Goal: Information Seeking & Learning: Compare options

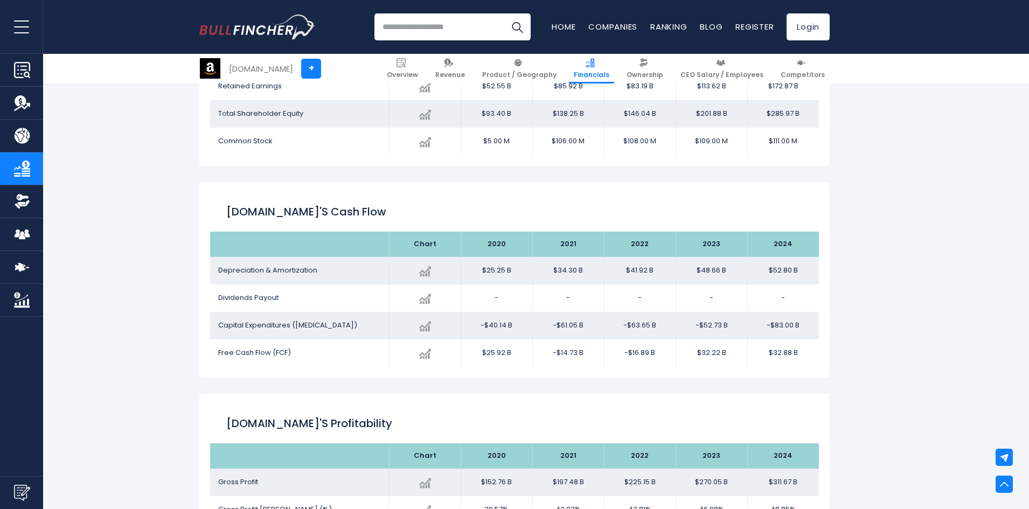
scroll to position [1489, 0]
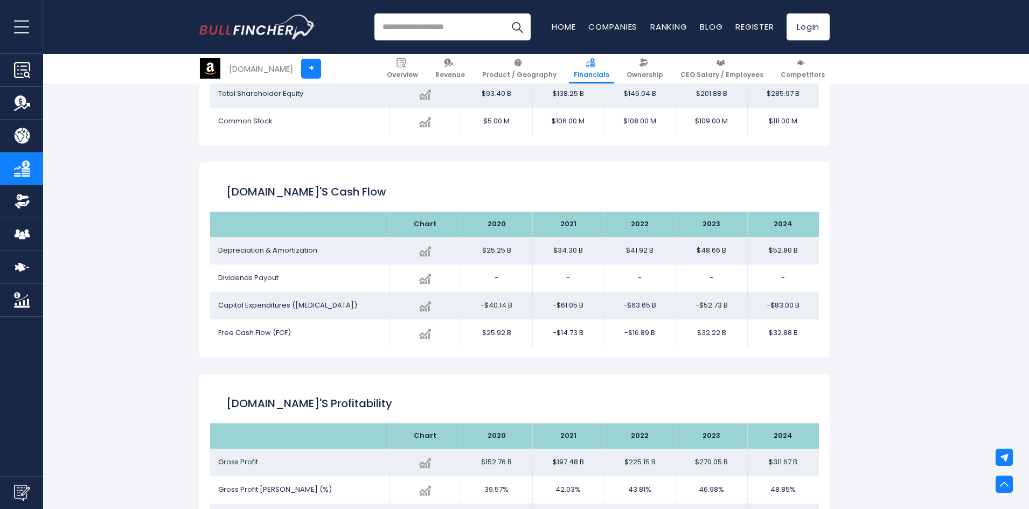
click at [897, 176] on div "Amazon.com + Amazon.com + Overview Revenue Product / Geography Financials Owner…" at bounding box center [514, 170] width 1029 height 3093
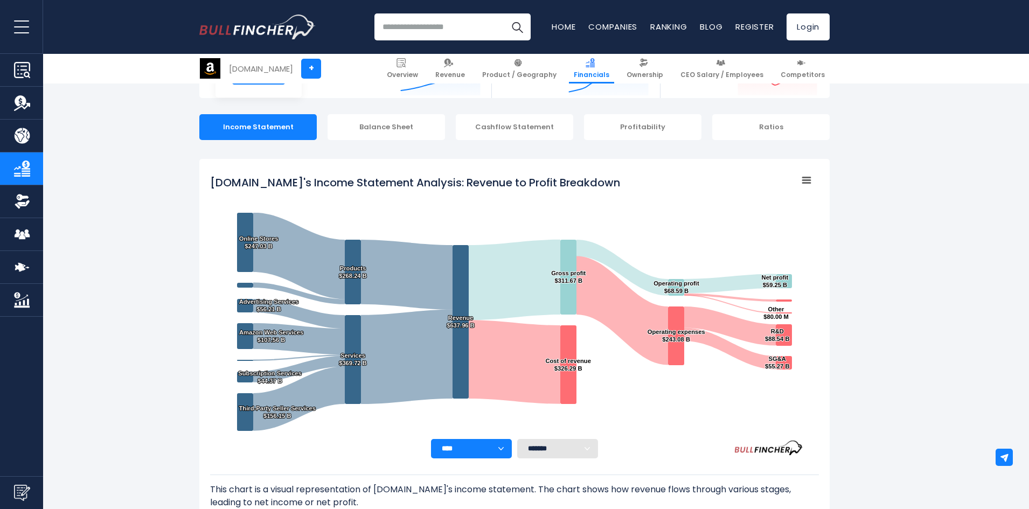
scroll to position [86, 0]
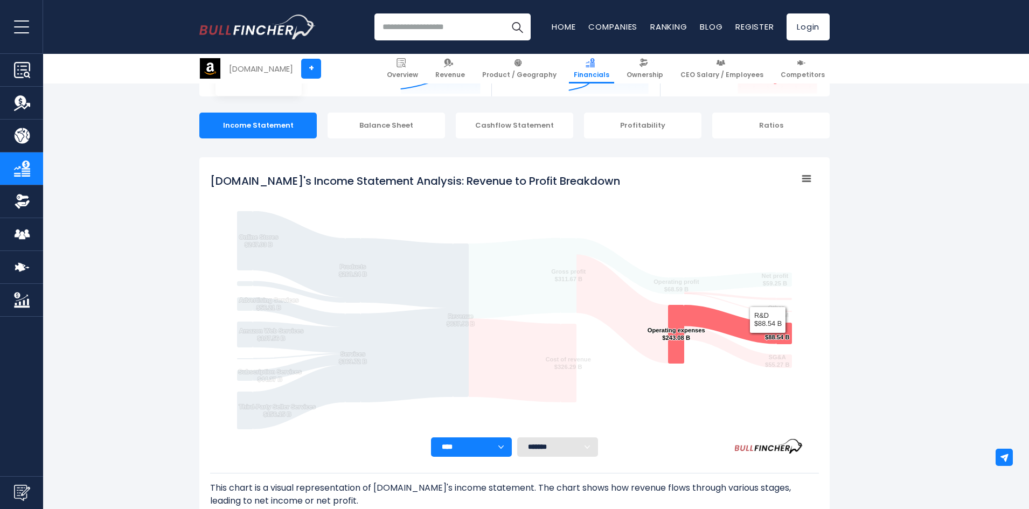
click at [768, 336] on text "R&D ​ $88.54 B ​ R&D ​ $88.54 B" at bounding box center [777, 334] width 24 height 14
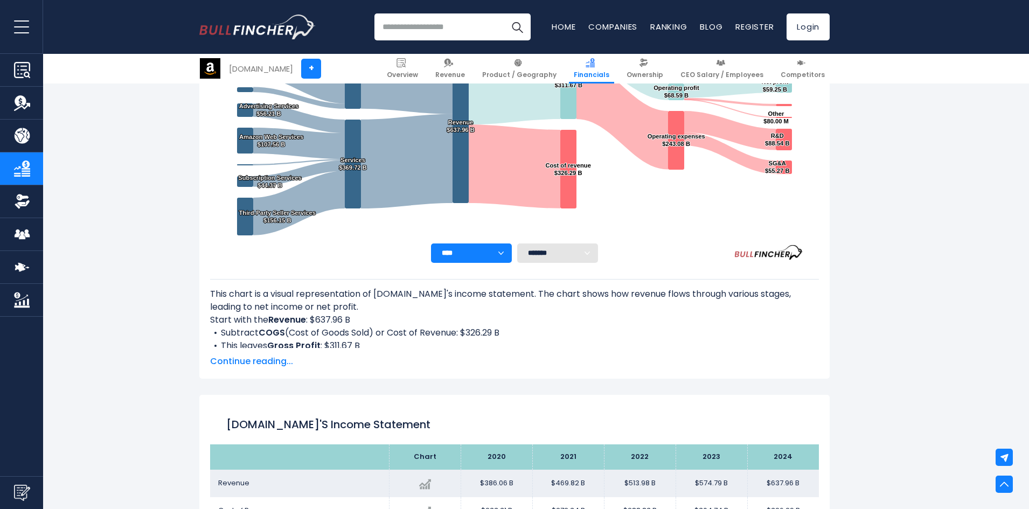
scroll to position [302, 0]
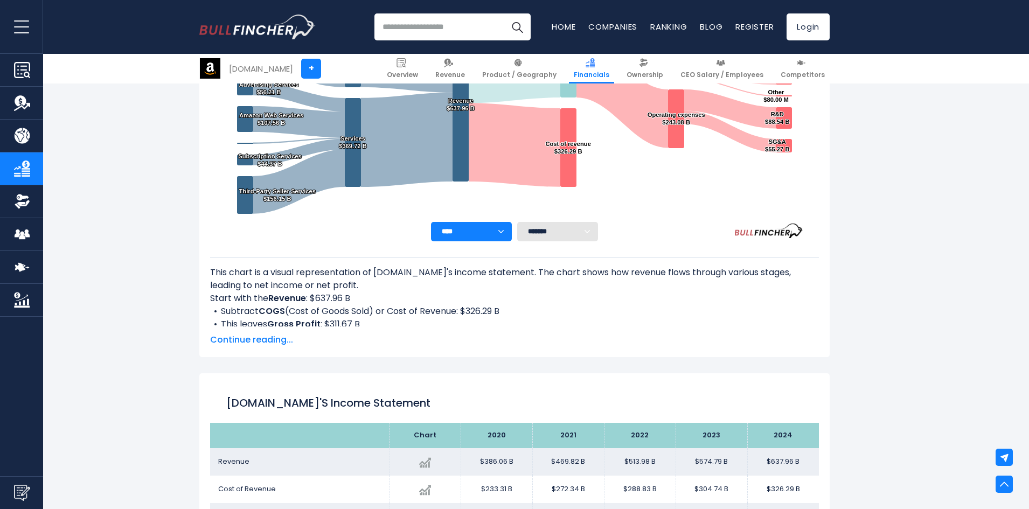
click at [228, 345] on span "Continue reading..." at bounding box center [514, 340] width 609 height 13
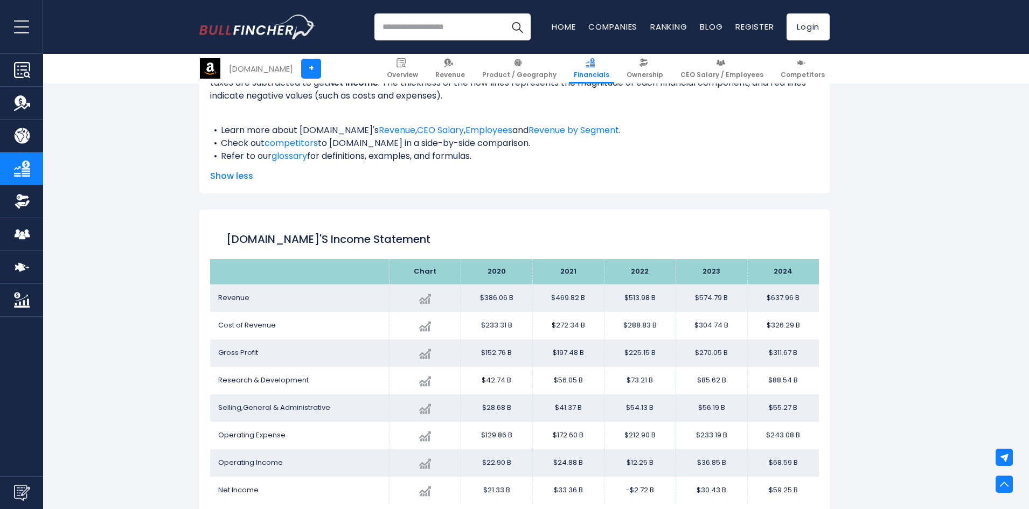
scroll to position [733, 0]
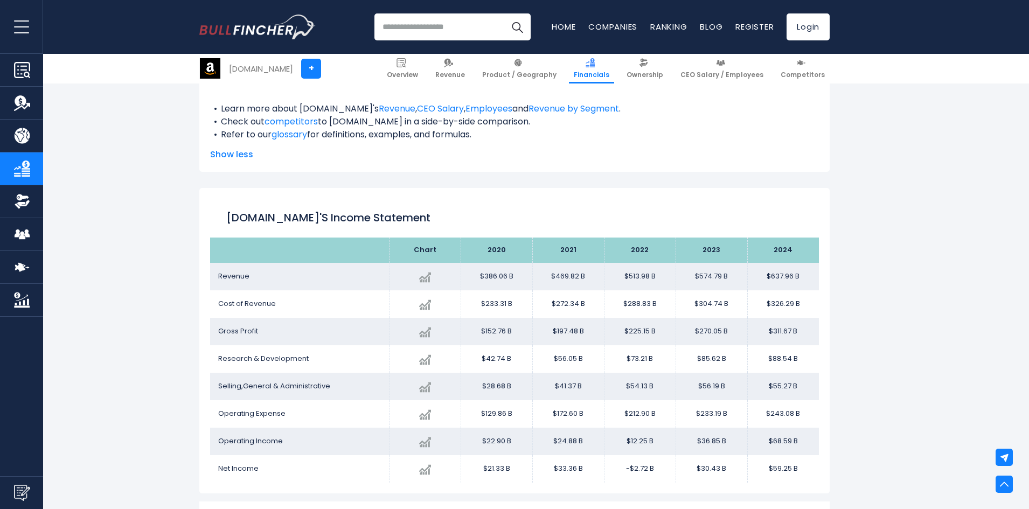
click at [237, 357] on span "Research & Development" at bounding box center [263, 358] width 91 height 10
click at [767, 362] on td "$88.54 B" at bounding box center [783, 358] width 72 height 27
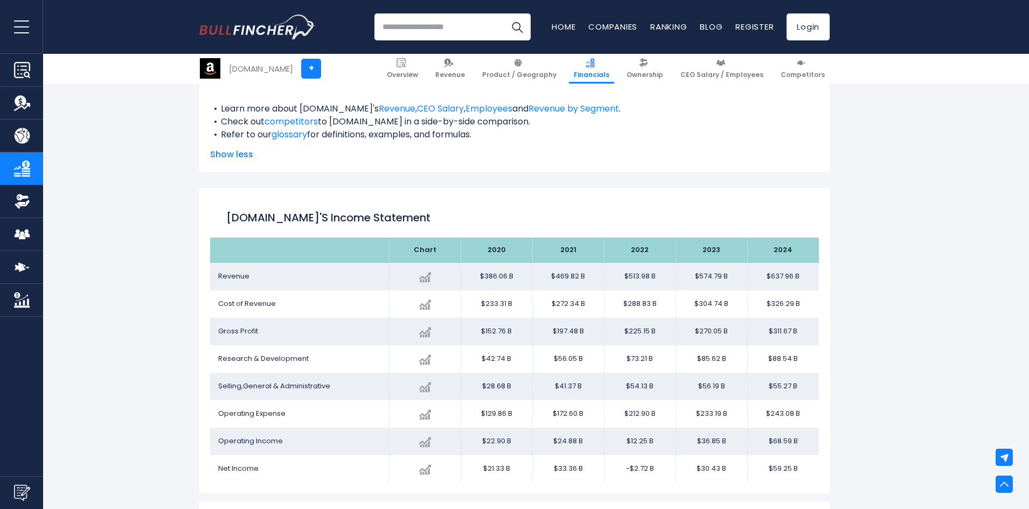
click at [767, 362] on td "$88.54 B" at bounding box center [783, 358] width 72 height 27
click at [702, 360] on td "$85.62 B" at bounding box center [712, 358] width 72 height 27
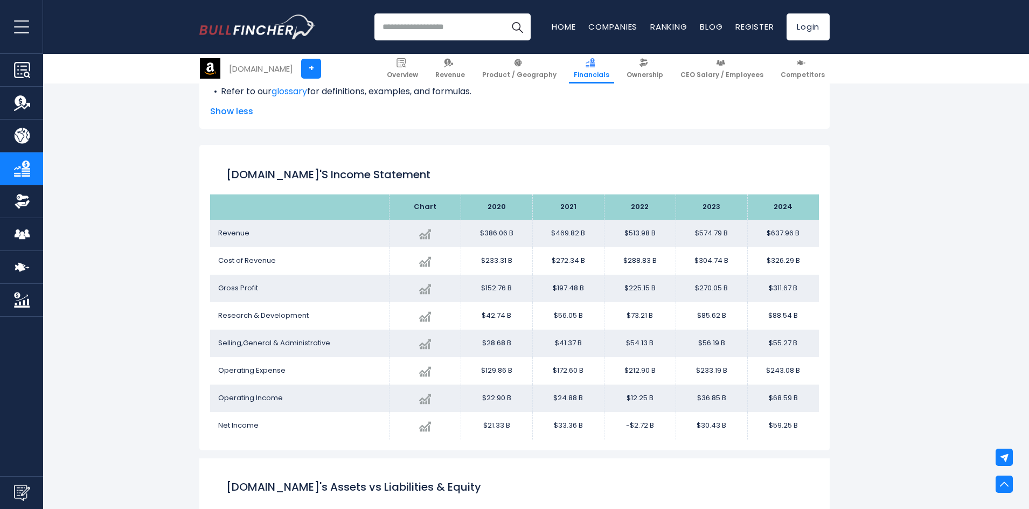
scroll to position [797, 0]
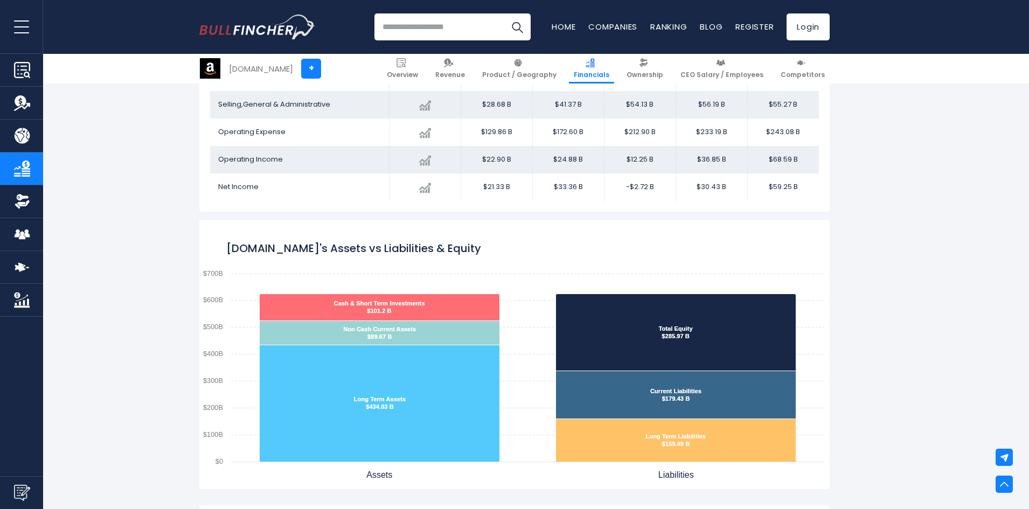
scroll to position [1013, 0]
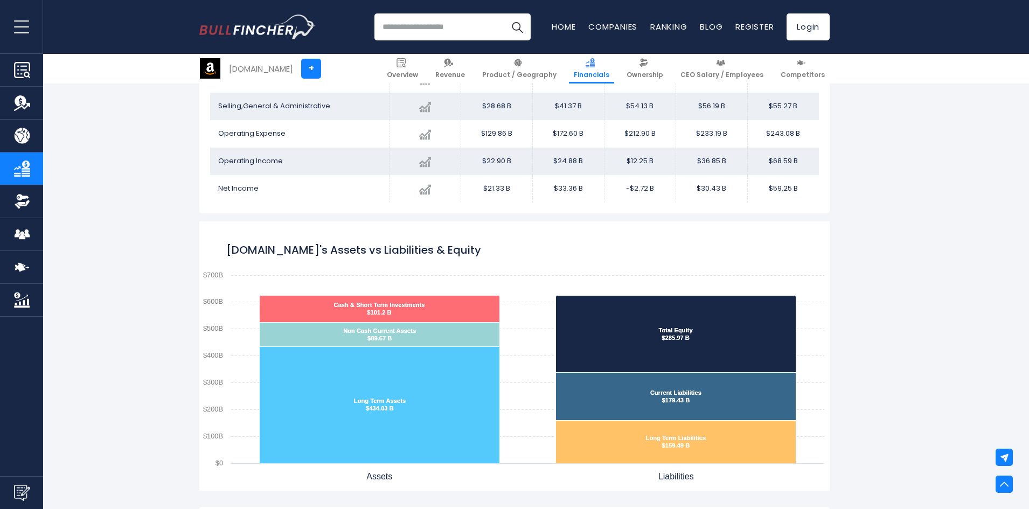
click at [422, 31] on input "search" at bounding box center [452, 26] width 156 height 27
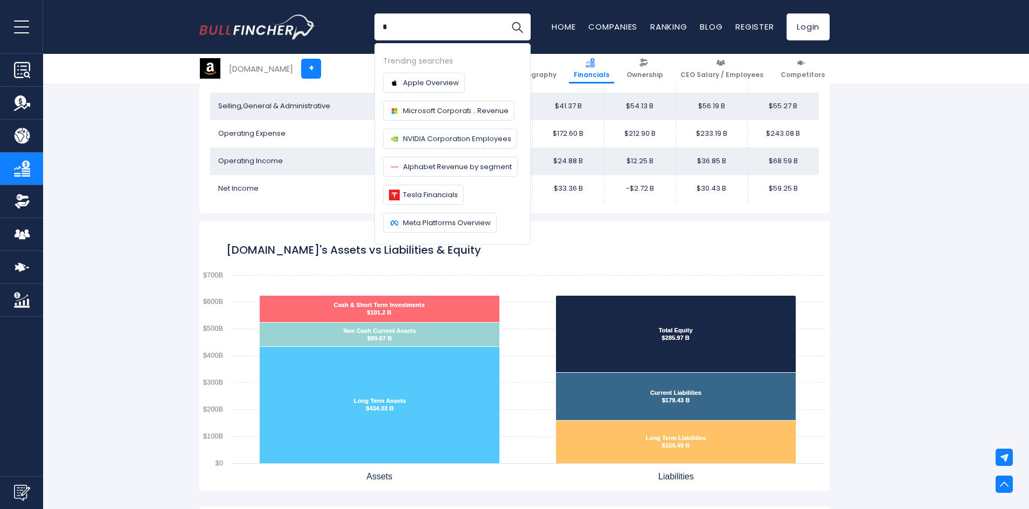
click at [422, 31] on input "*" at bounding box center [452, 26] width 156 height 27
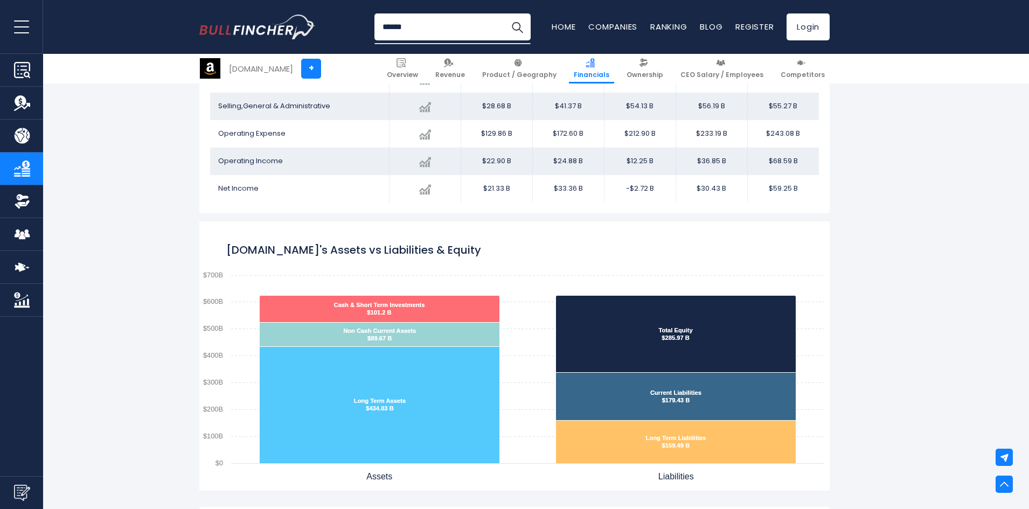
type input "******"
click at [504, 13] on button "Search" at bounding box center [517, 26] width 27 height 27
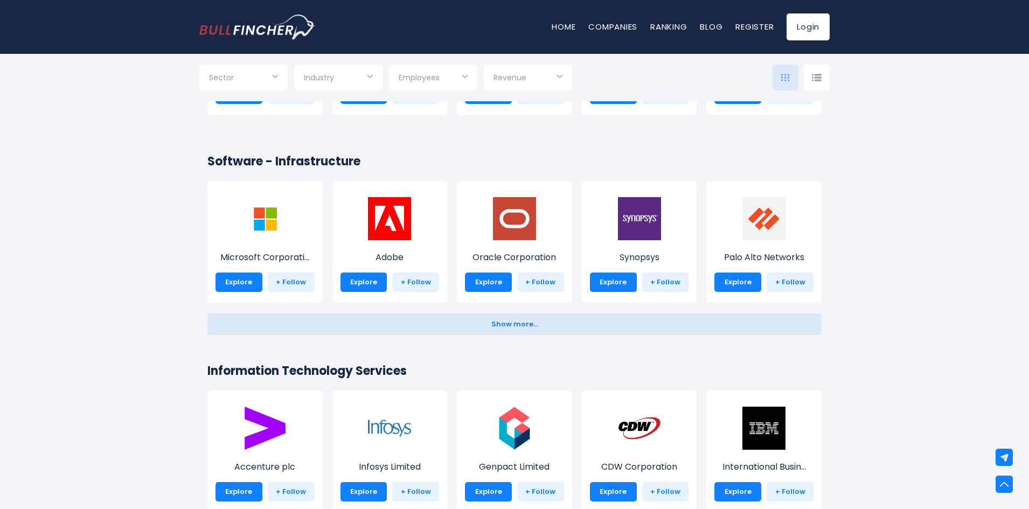
scroll to position [927, 0]
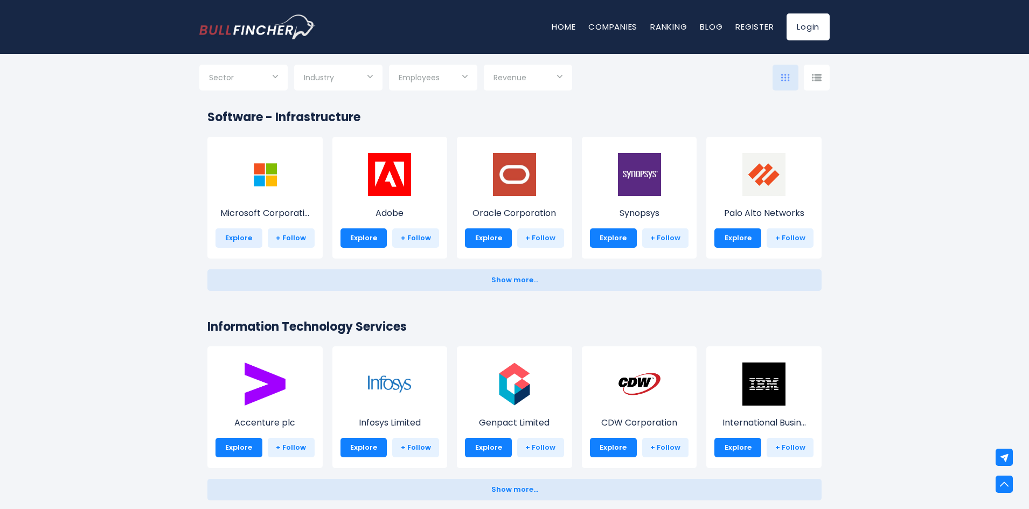
click at [226, 234] on link "Explore" at bounding box center [239, 237] width 47 height 19
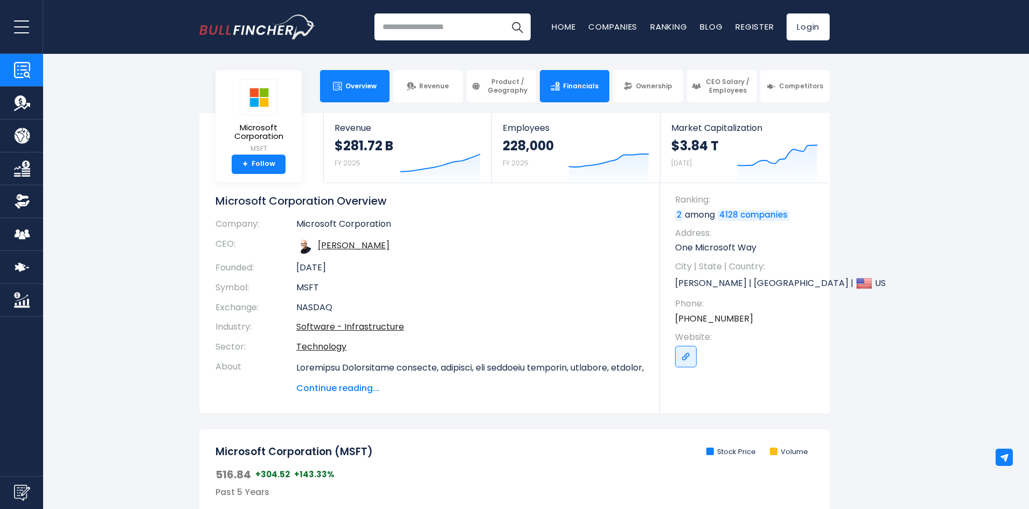
click at [594, 80] on link "Financials" at bounding box center [575, 86] width 70 height 32
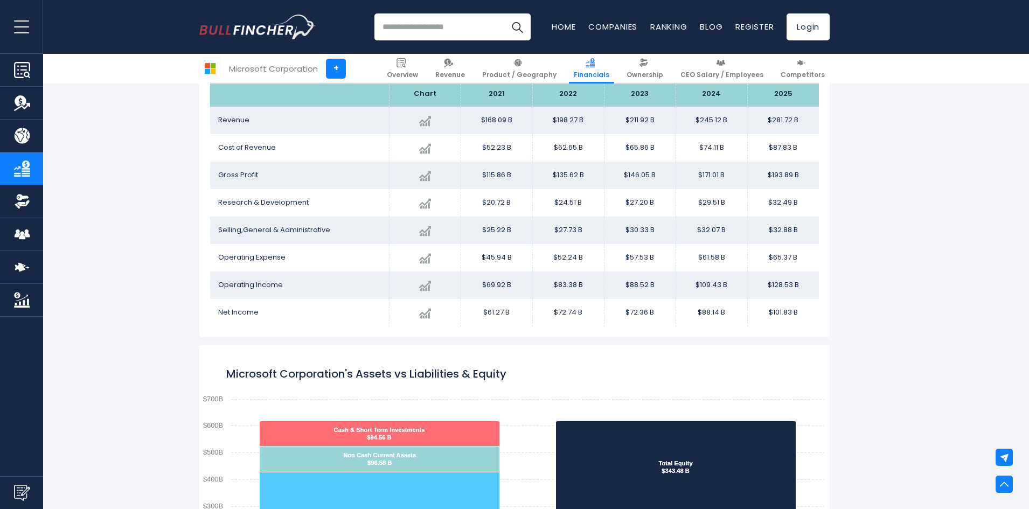
scroll to position [648, 0]
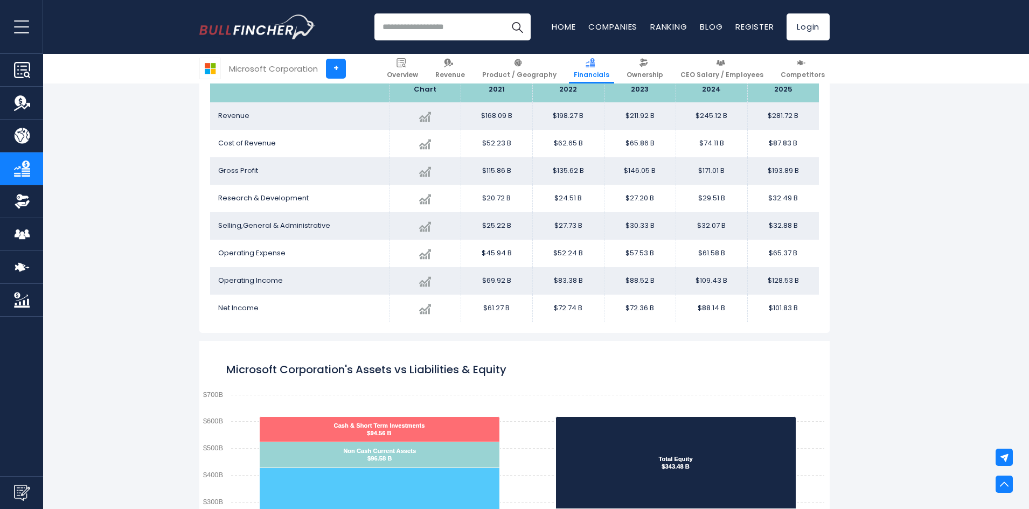
click at [486, 197] on td "$20.72 B" at bounding box center [497, 198] width 72 height 27
click at [626, 191] on td "$27.20 B" at bounding box center [640, 198] width 72 height 27
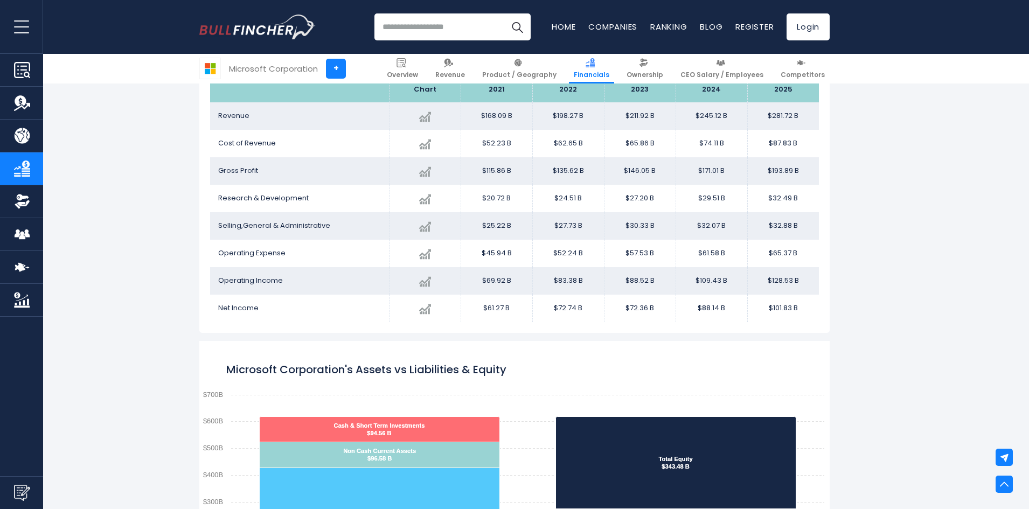
click at [626, 191] on td "$27.20 B" at bounding box center [640, 198] width 72 height 27
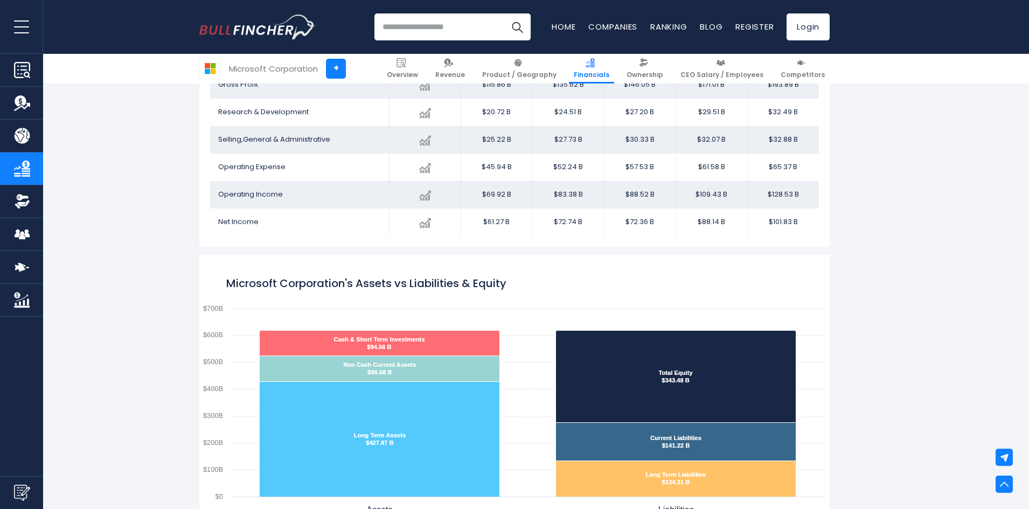
scroll to position [712, 0]
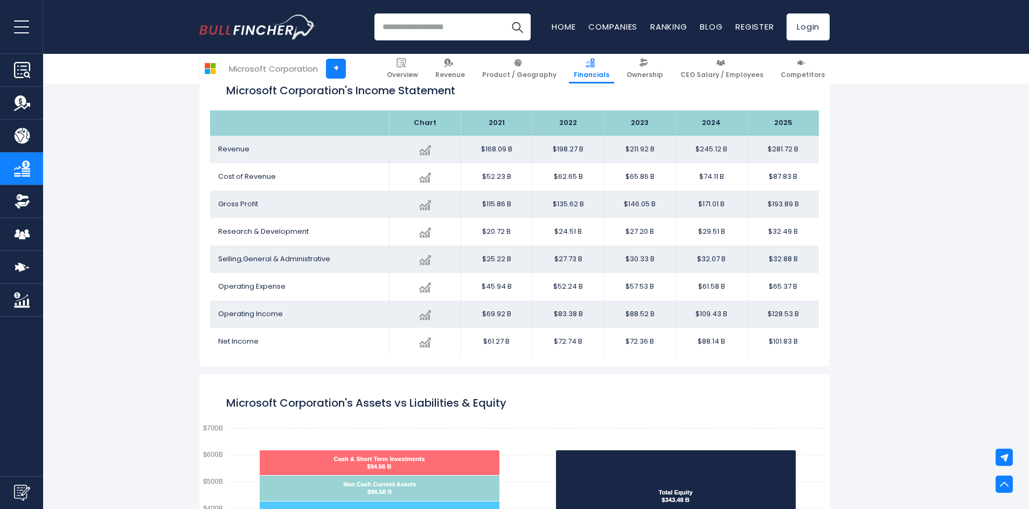
scroll to position [605, 0]
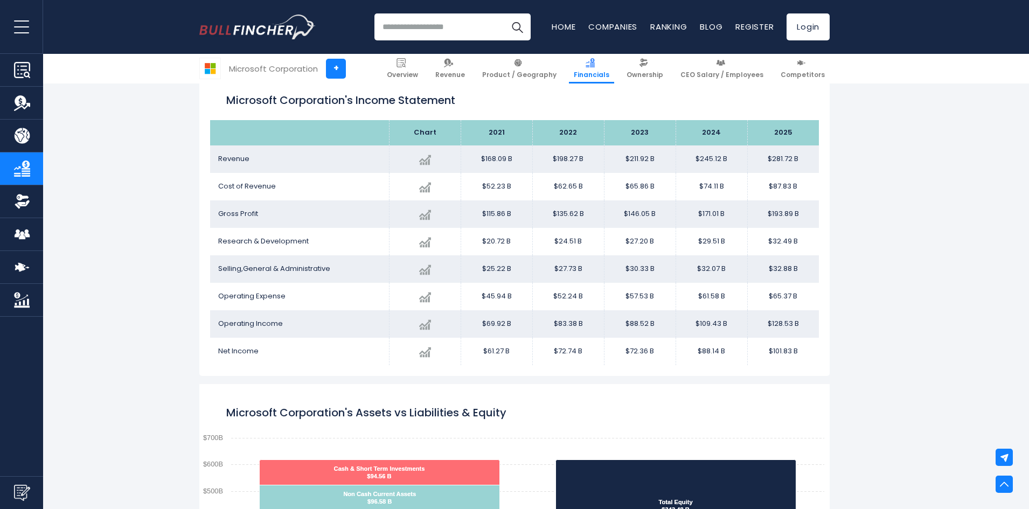
click at [636, 178] on td "$65.86 B" at bounding box center [640, 186] width 72 height 27
click at [635, 241] on td "$27.20 B" at bounding box center [640, 241] width 72 height 27
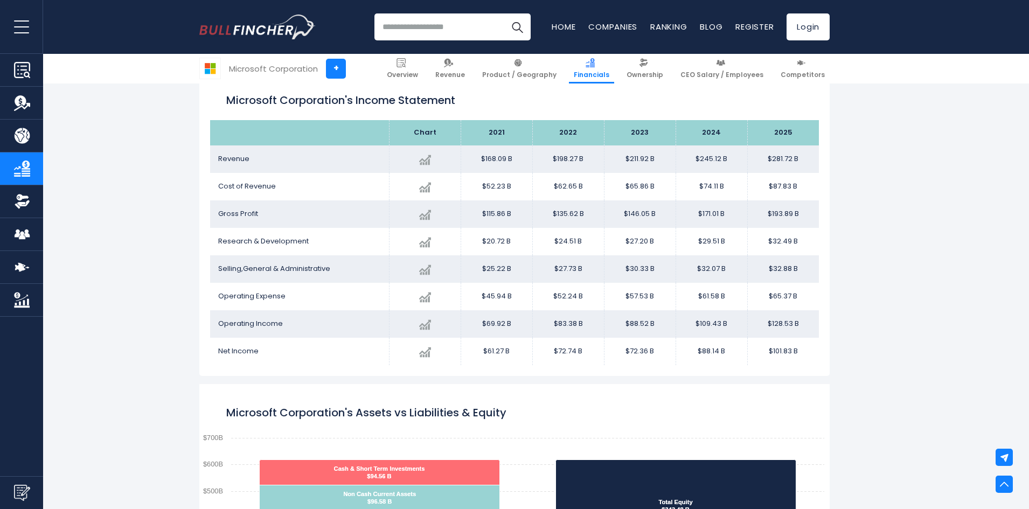
click at [457, 20] on input "search" at bounding box center [452, 26] width 156 height 27
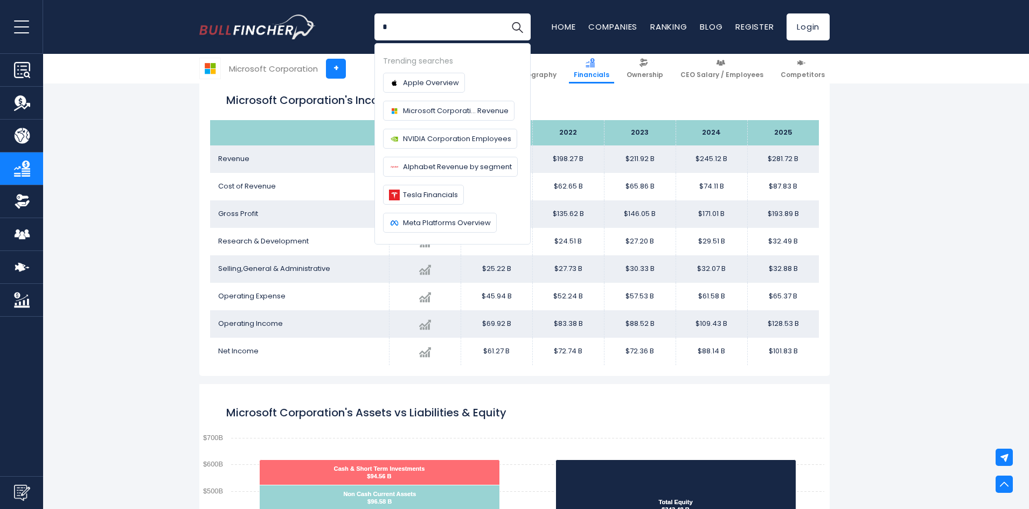
click at [457, 20] on input "*" at bounding box center [452, 26] width 156 height 27
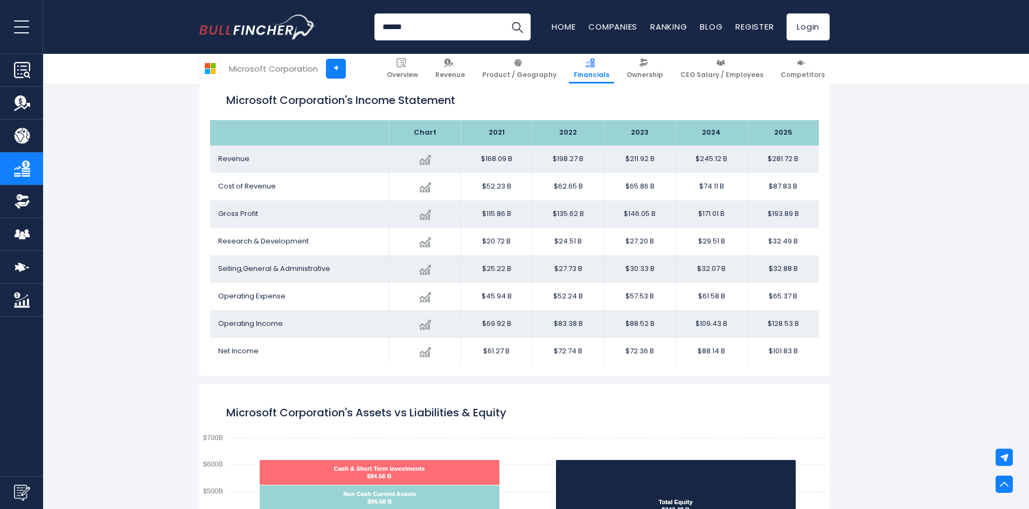
type input "******"
click at [504, 13] on button "Search" at bounding box center [517, 26] width 27 height 27
click at [518, 27] on img "Search" at bounding box center [517, 27] width 14 height 14
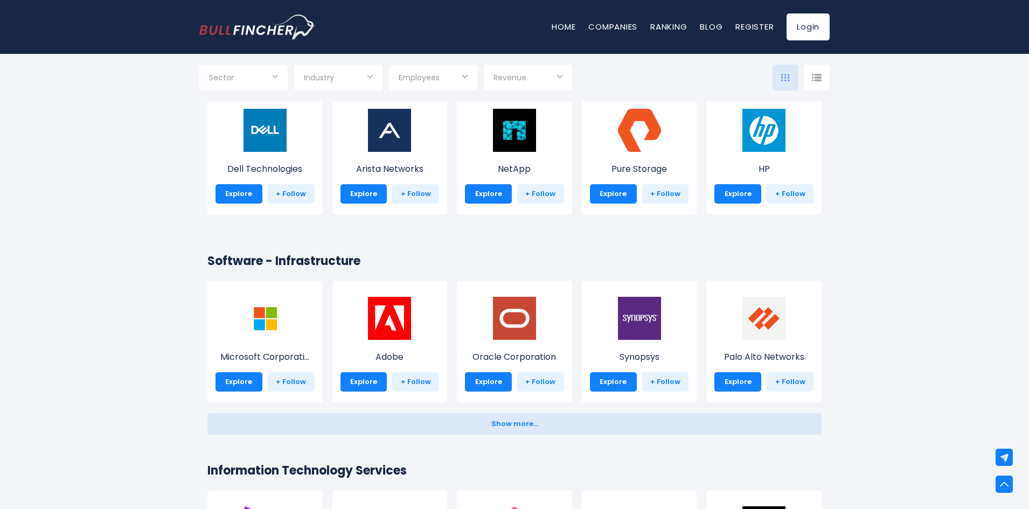
scroll to position [797, 0]
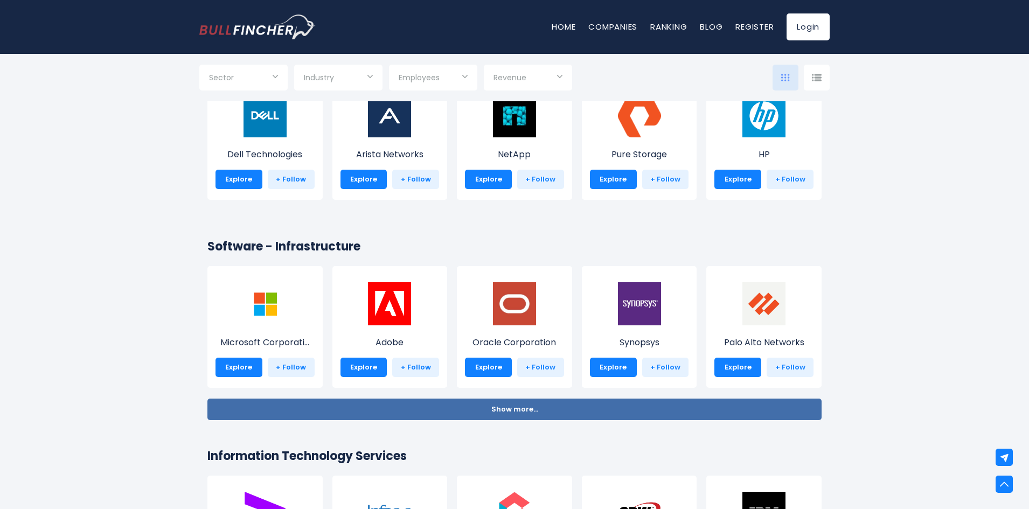
click at [362, 408] on button "Show more... Show less..." at bounding box center [514, 410] width 614 height 22
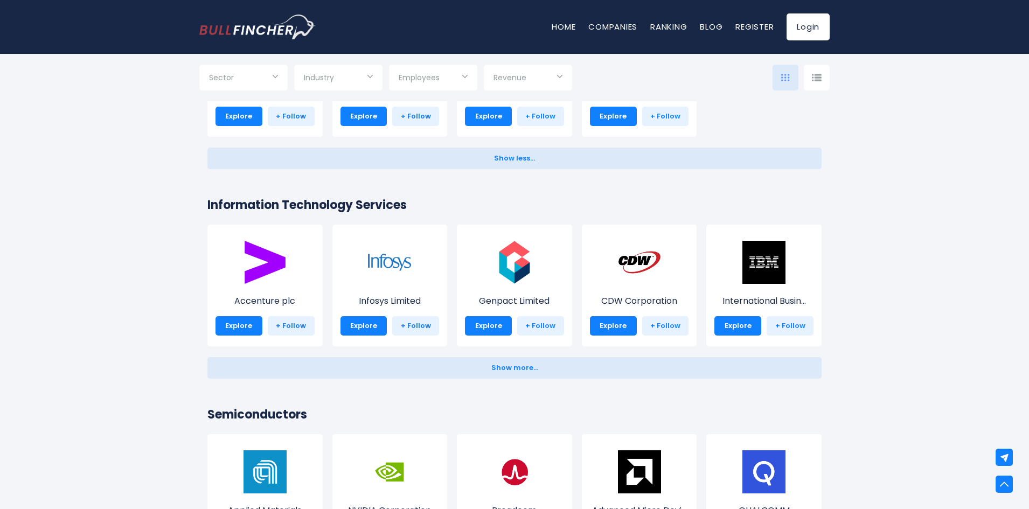
scroll to position [1315, 0]
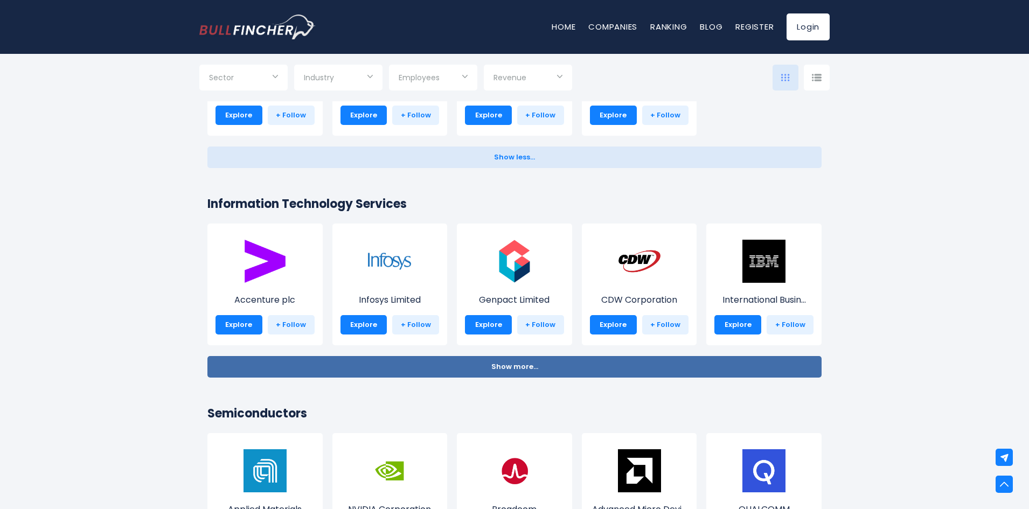
click at [472, 360] on button "Show more... Show less..." at bounding box center [514, 367] width 614 height 22
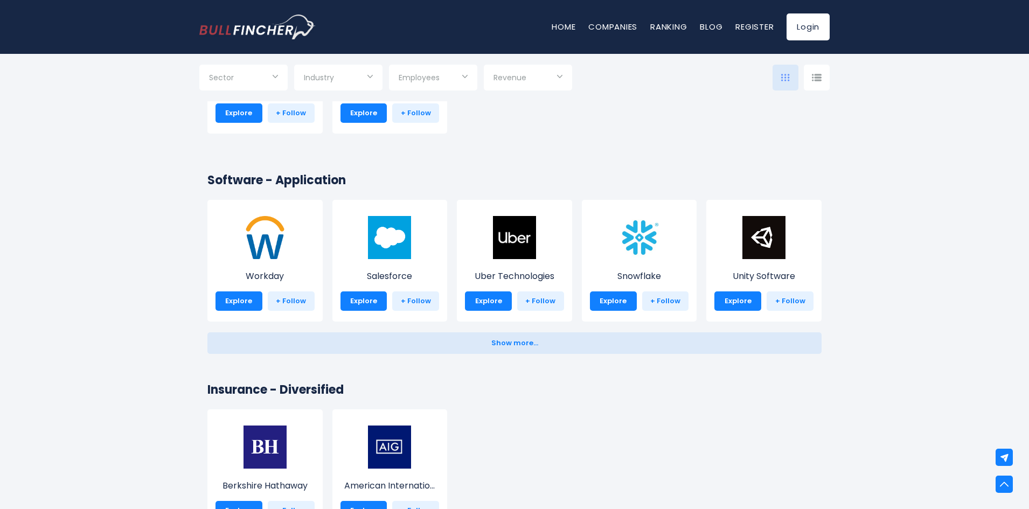
scroll to position [2457, 0]
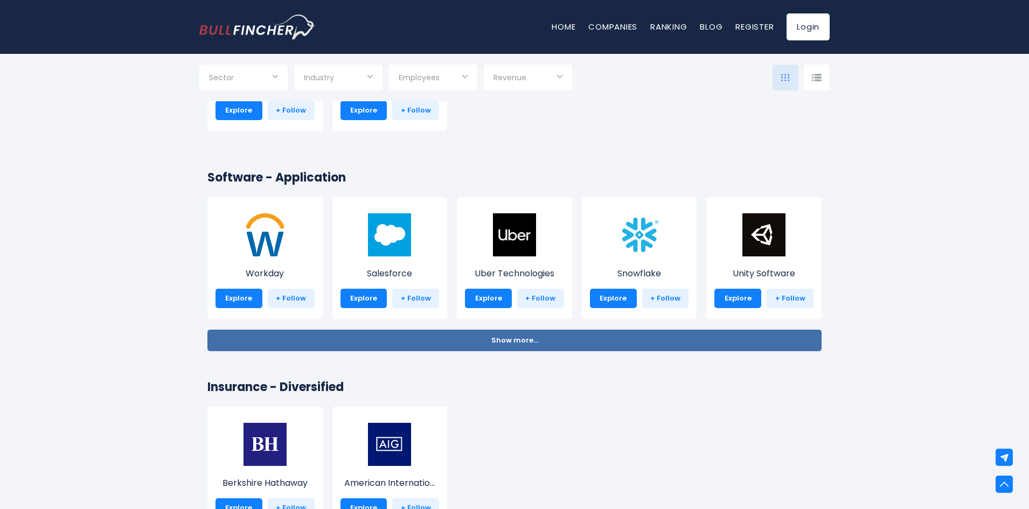
click at [457, 339] on button "Show more... Show less..." at bounding box center [514, 341] width 614 height 22
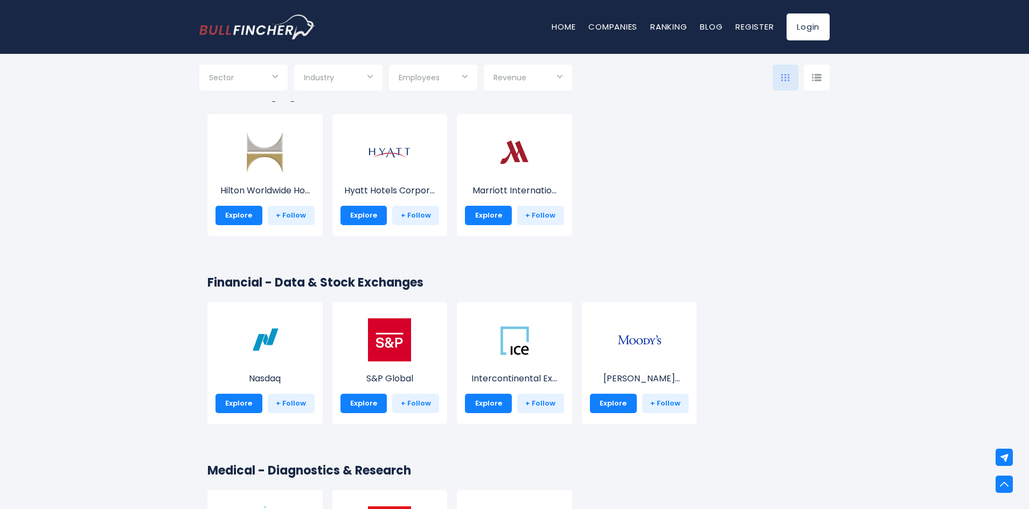
scroll to position [5259, 0]
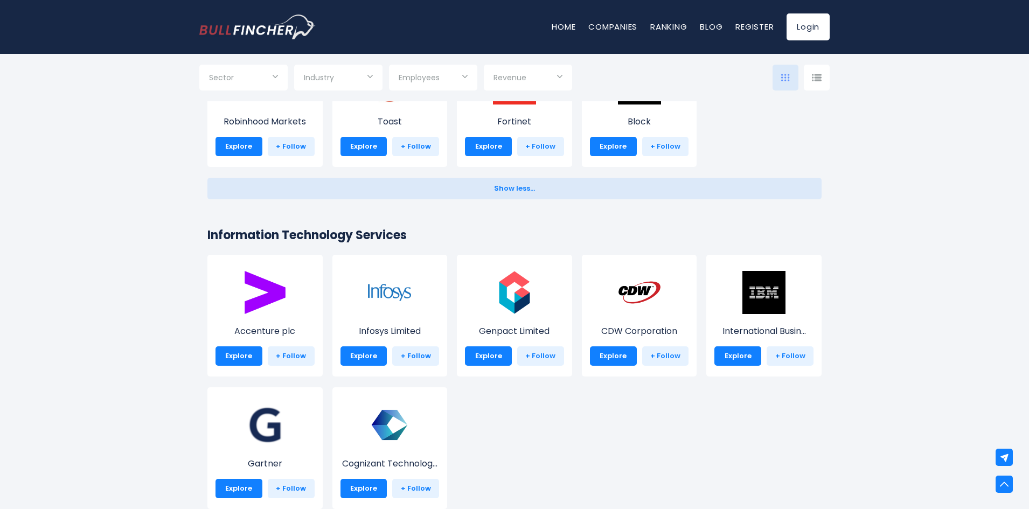
scroll to position [0, 0]
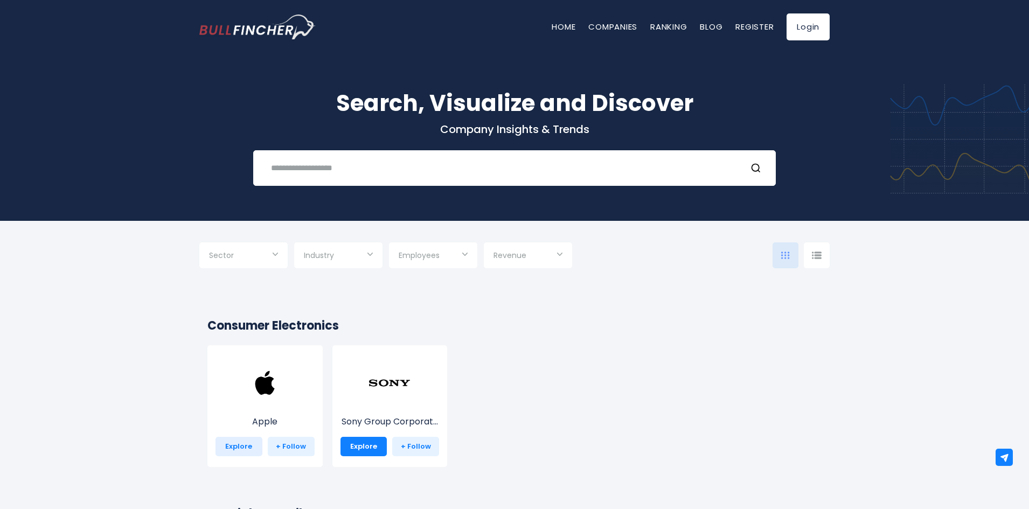
click at [239, 450] on link "Explore" at bounding box center [239, 446] width 47 height 19
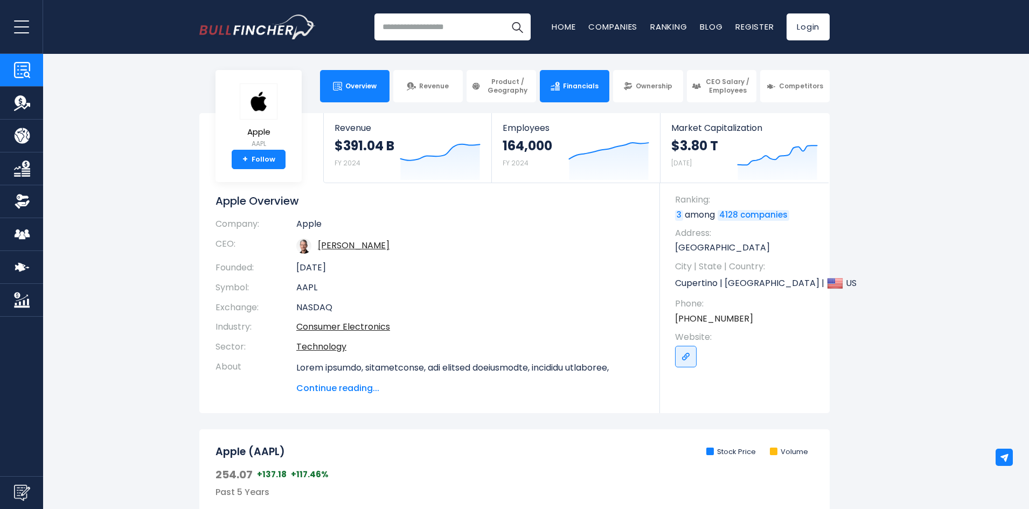
click at [573, 78] on link "Financials" at bounding box center [575, 86] width 70 height 32
click at [584, 95] on link "Financials" at bounding box center [575, 86] width 70 height 32
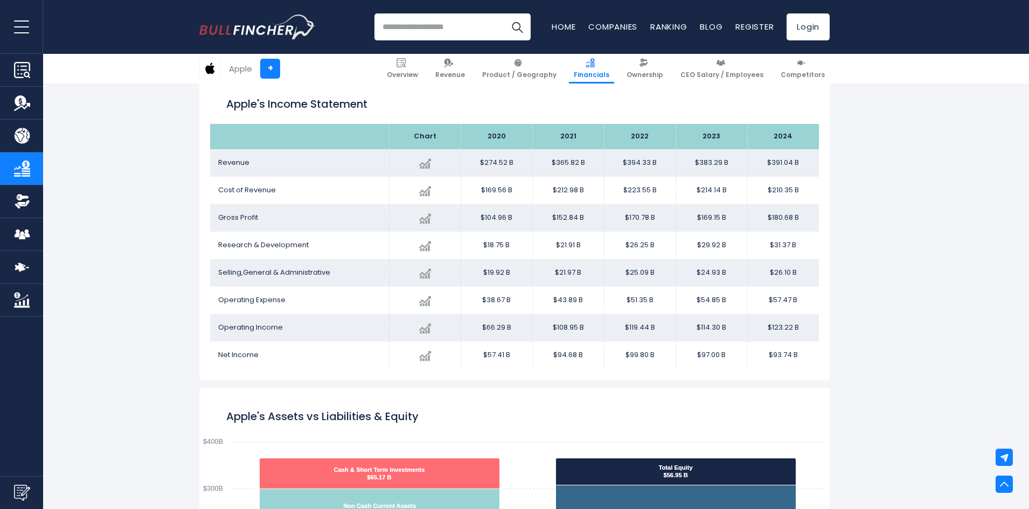
scroll to position [603, 0]
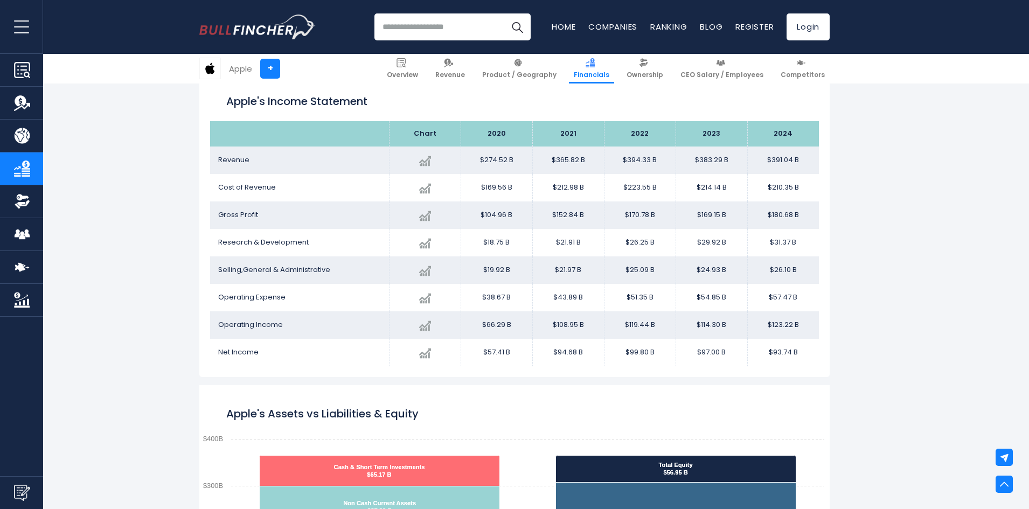
click at [699, 234] on td "$29.92 B" at bounding box center [712, 242] width 72 height 27
